Goal: Information Seeking & Learning: Learn about a topic

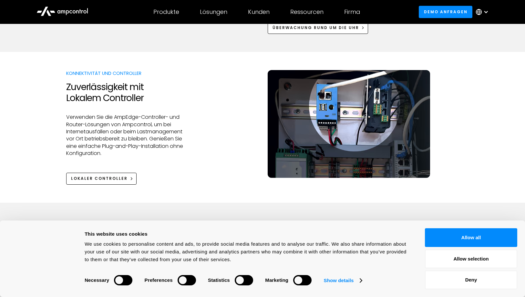
scroll to position [742, 0]
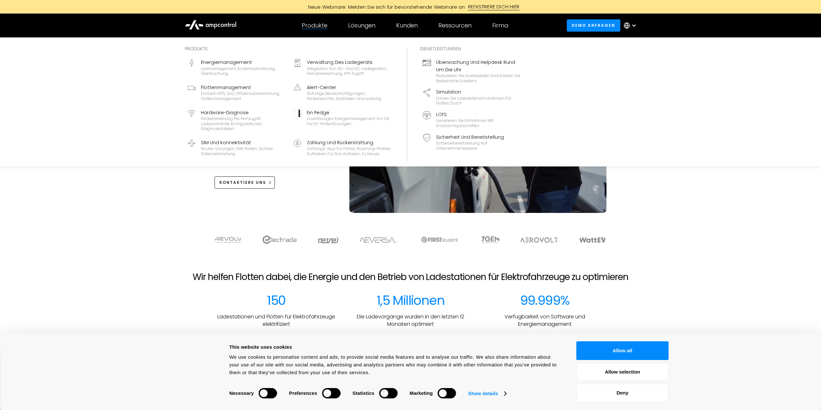
click at [317, 24] on div "Produkte" at bounding box center [315, 25] width 26 height 7
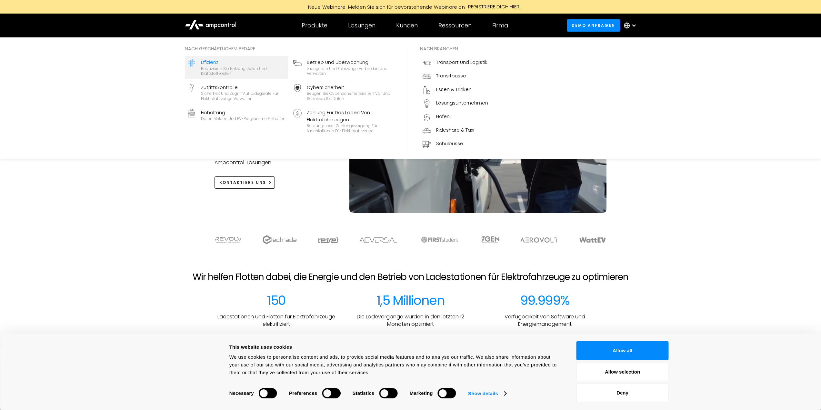
click at [240, 72] on div "Reduzieren Sie Netzengstellen und Kraftstoffkosten" at bounding box center [243, 71] width 85 height 10
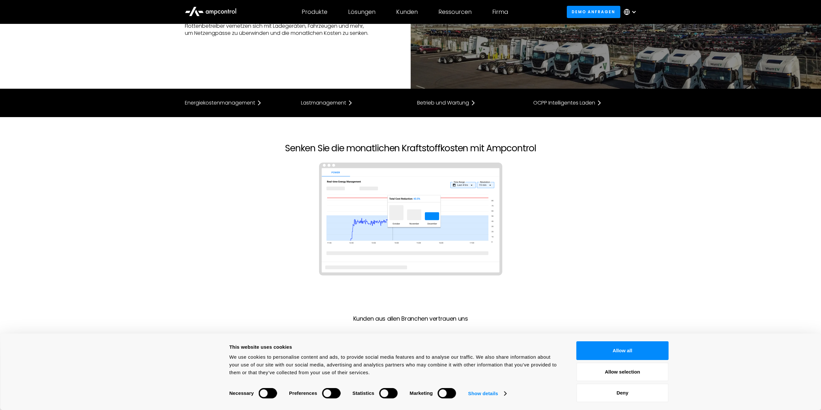
scroll to position [129, 0]
